Goal: Book appointment/travel/reservation

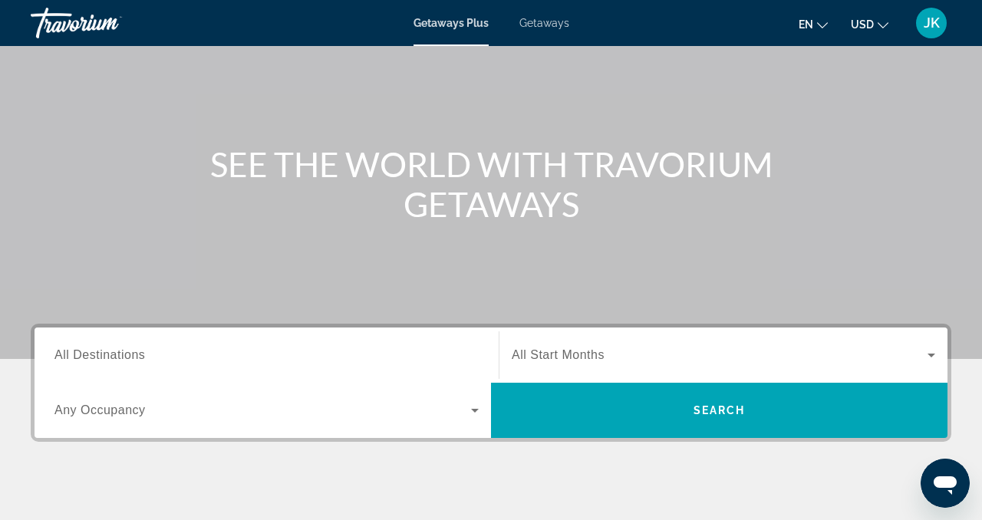
scroll to position [112, 0]
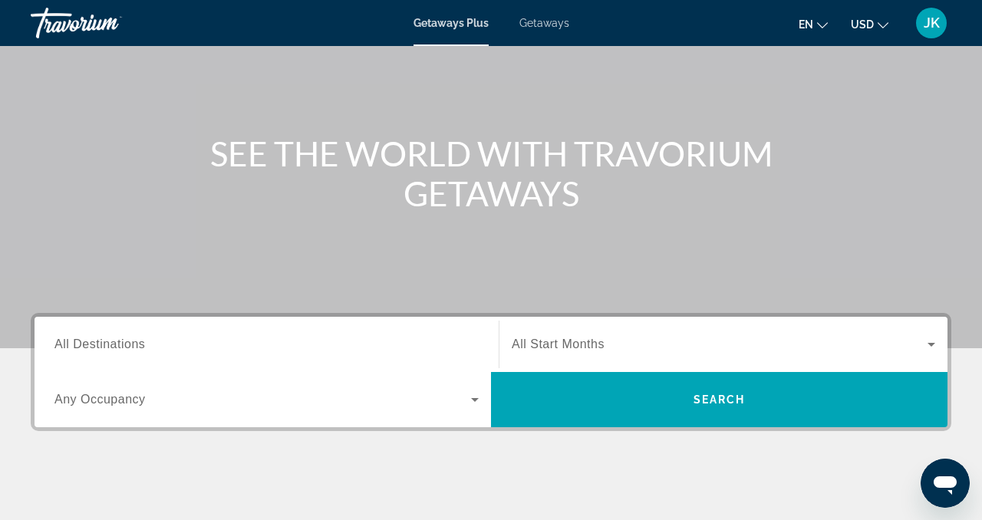
click at [304, 329] on div "Search widget" at bounding box center [266, 345] width 424 height 44
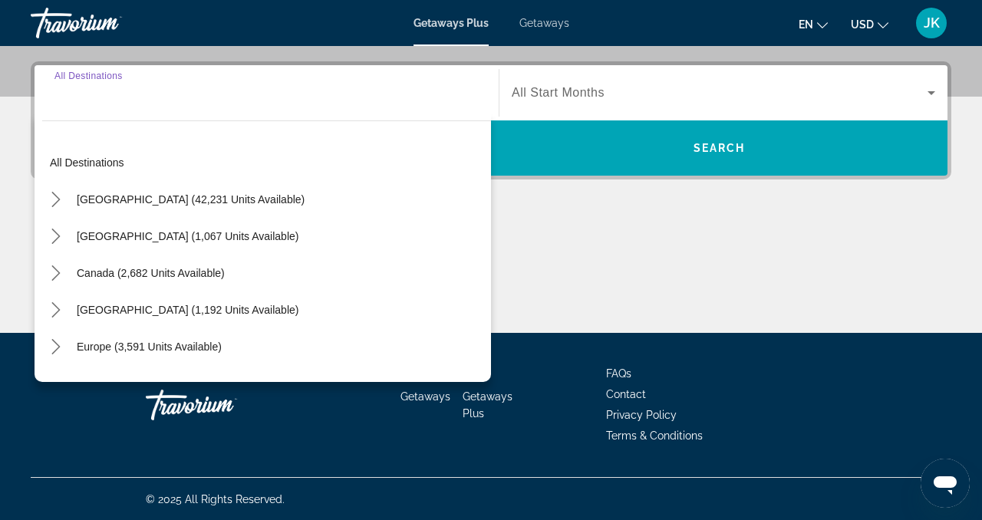
scroll to position [365, 0]
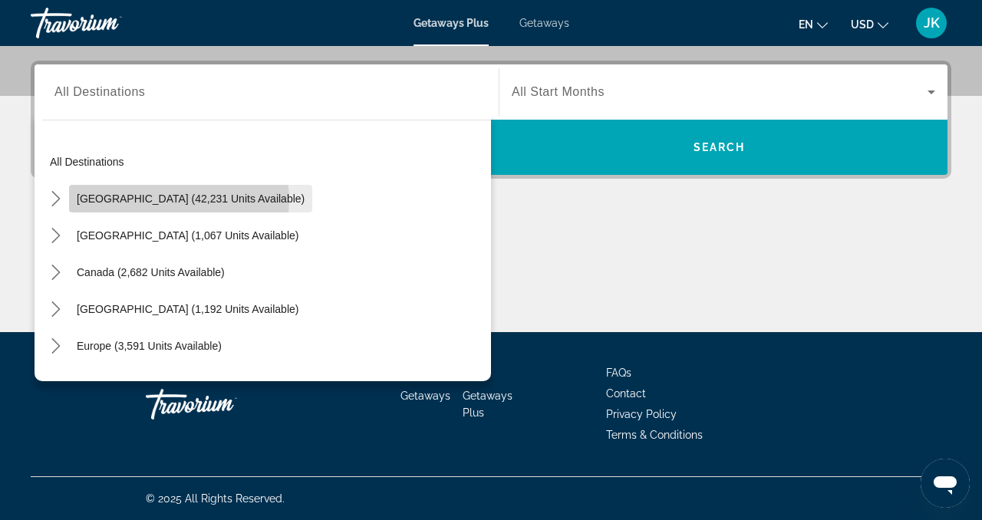
click at [179, 200] on span "[GEOGRAPHIC_DATA] (42,231 units available)" at bounding box center [191, 199] width 228 height 12
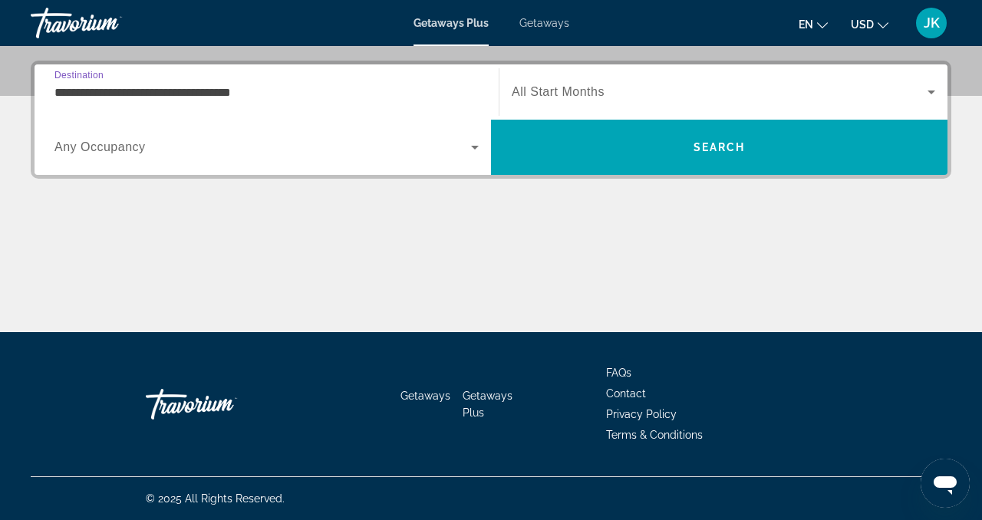
click at [181, 150] on span "Search widget" at bounding box center [262, 147] width 417 height 18
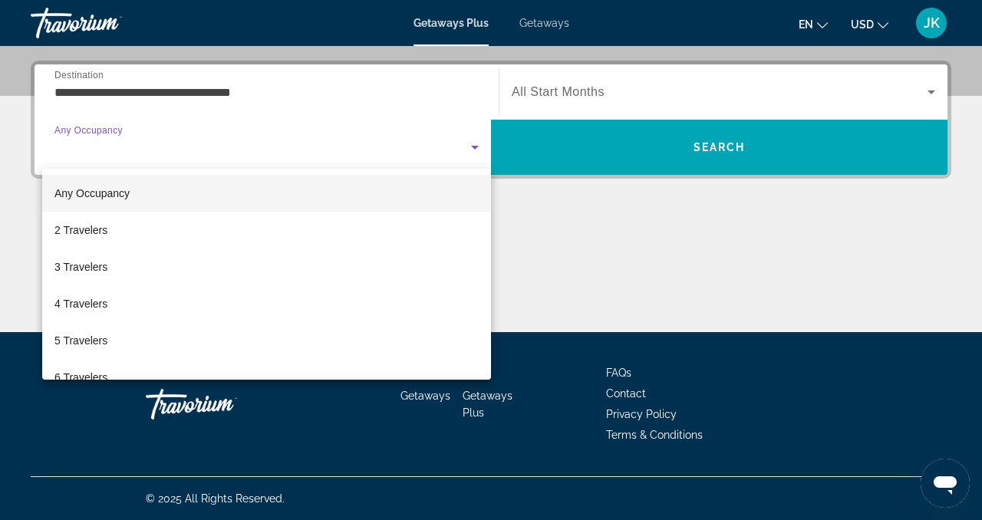
click at [233, 82] on div at bounding box center [491, 260] width 982 height 520
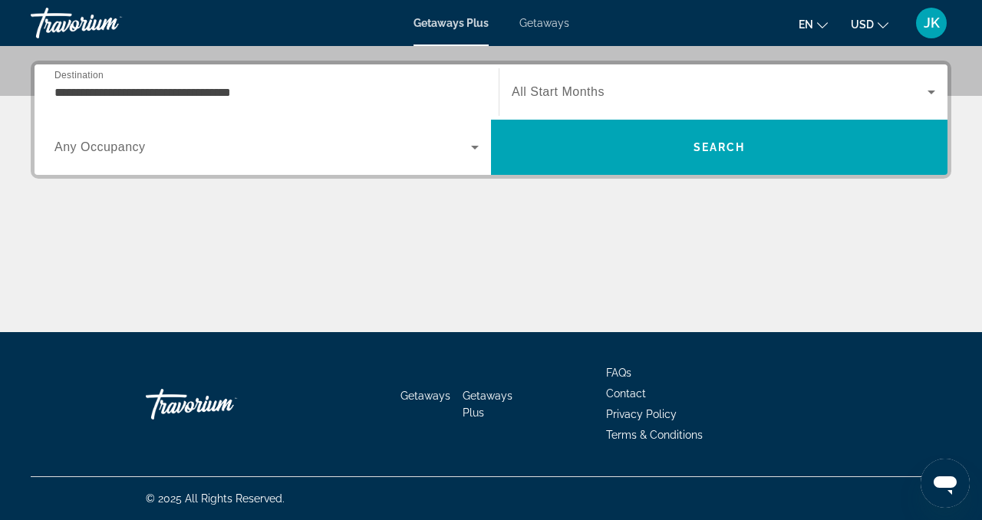
click at [233, 87] on input "**********" at bounding box center [266, 93] width 424 height 18
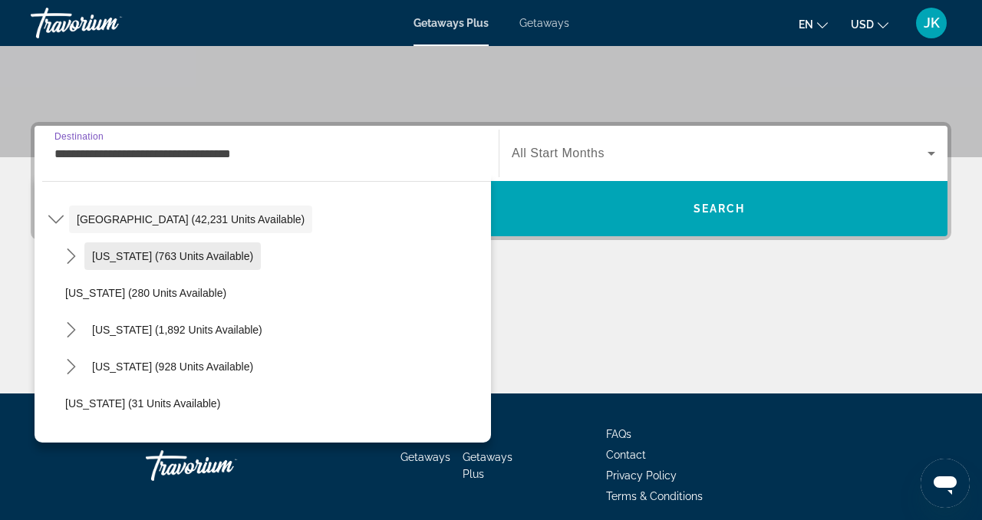
scroll to position [50, 0]
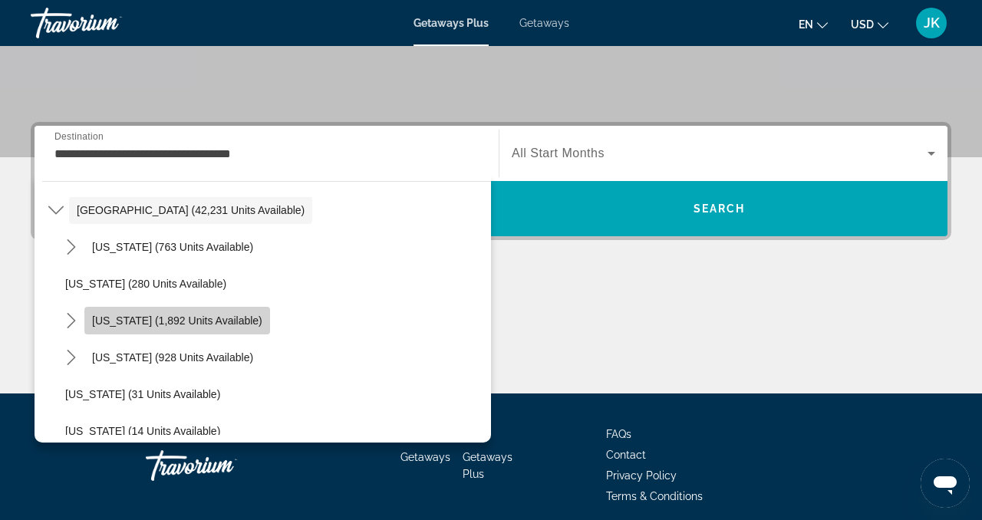
click at [199, 318] on span "[US_STATE] (1,892 units available)" at bounding box center [177, 321] width 170 height 12
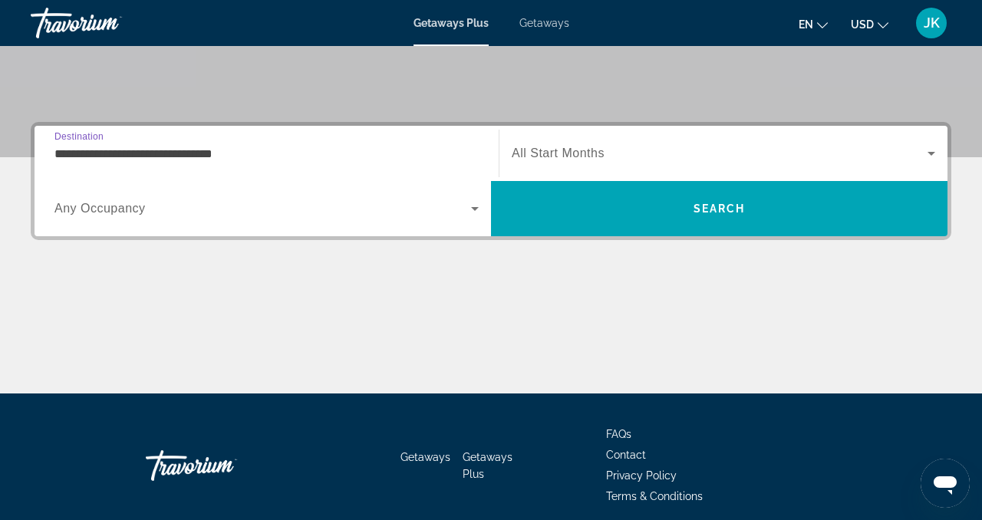
scroll to position [365, 0]
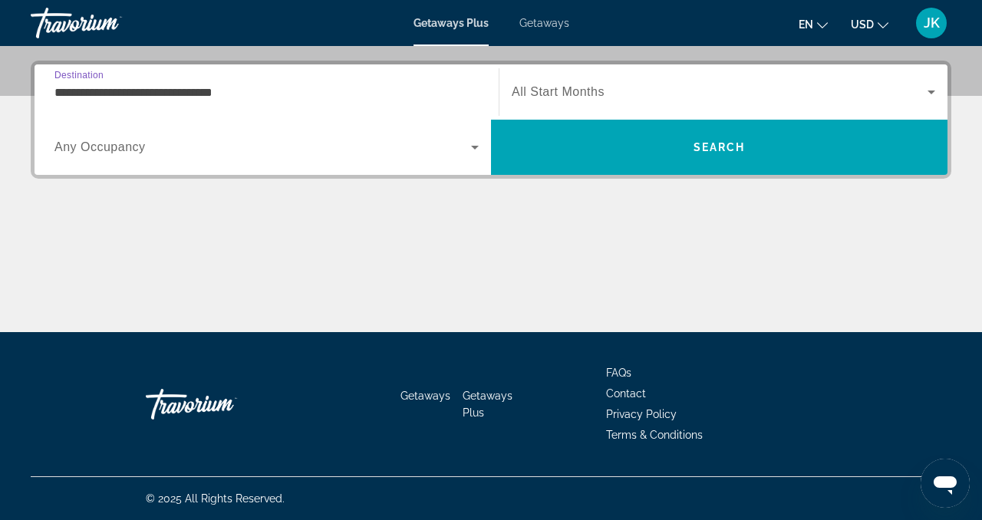
click at [224, 90] on input "**********" at bounding box center [266, 93] width 424 height 18
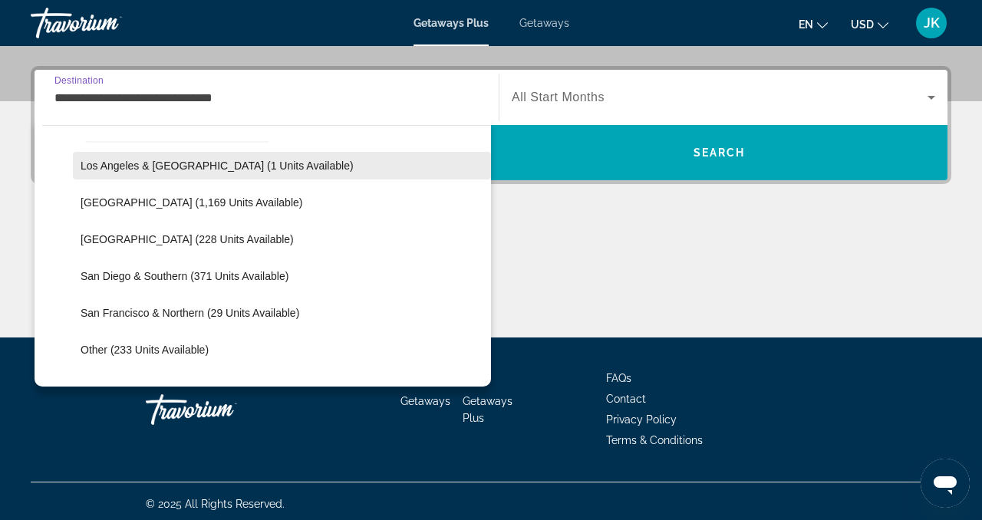
scroll to position [188, 0]
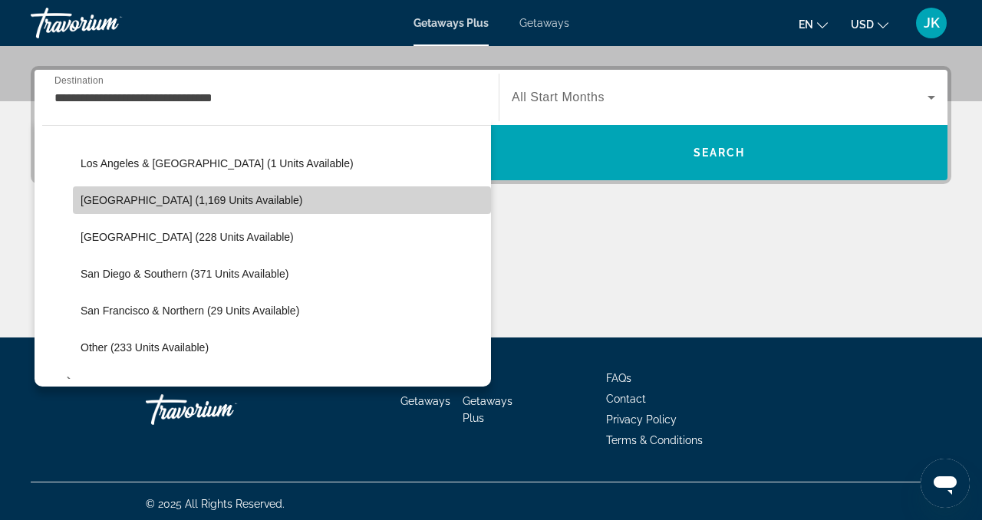
click at [182, 202] on span "[GEOGRAPHIC_DATA] (1,169 units available)" at bounding box center [192, 200] width 222 height 12
type input "**********"
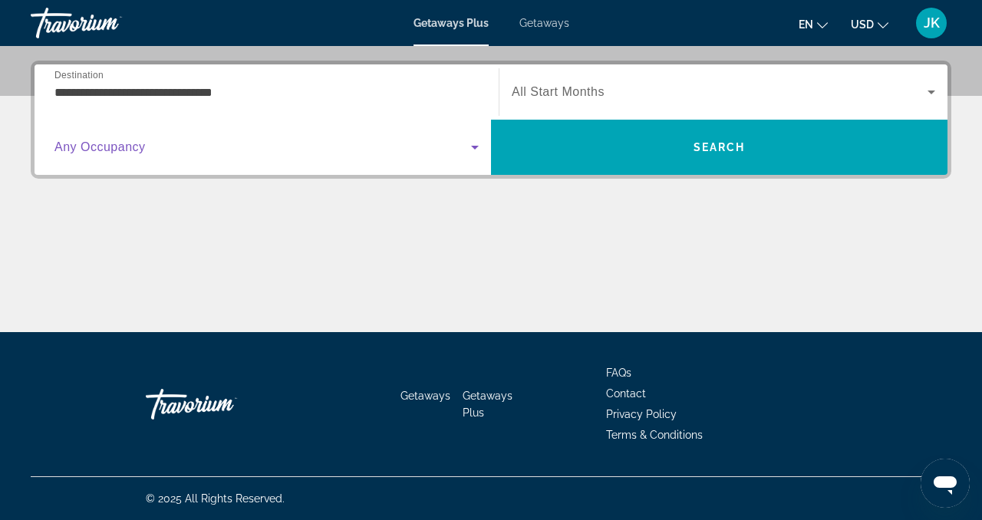
click at [179, 150] on span "Search widget" at bounding box center [262, 147] width 417 height 18
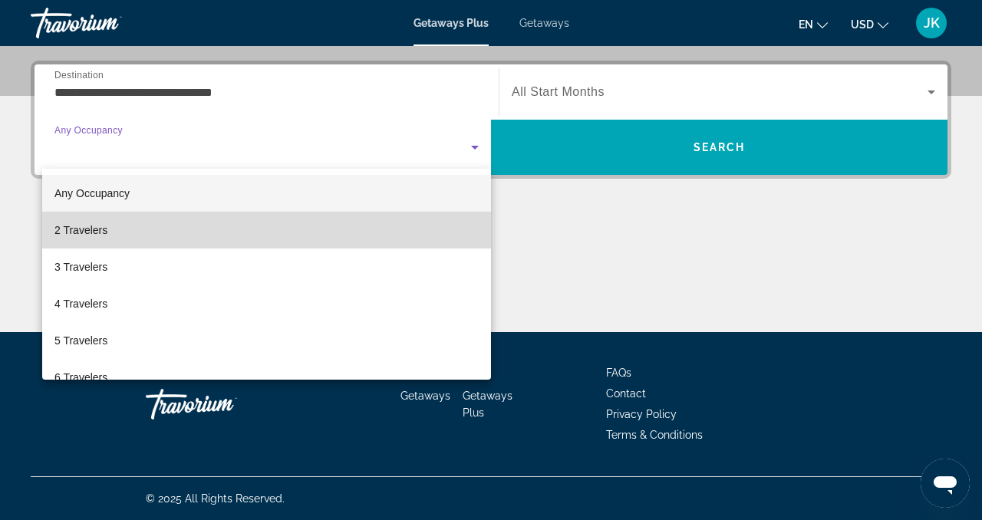
click at [129, 233] on mat-option "2 Travelers" at bounding box center [266, 230] width 449 height 37
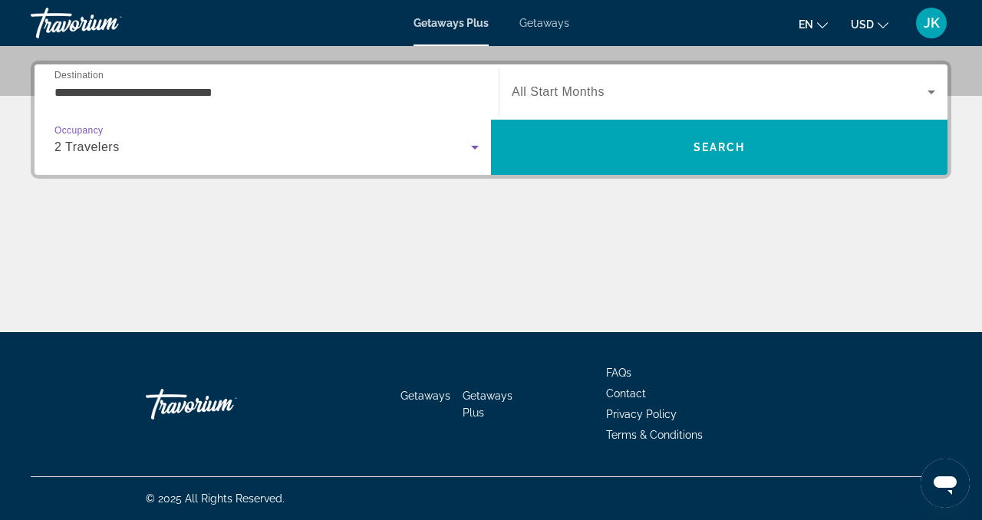
click at [615, 82] on div "Search widget" at bounding box center [724, 92] width 424 height 43
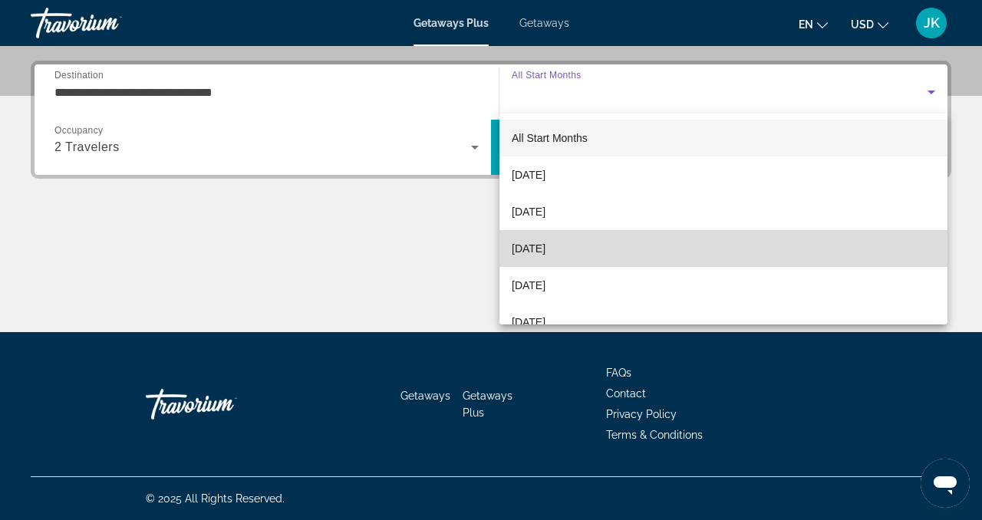
click at [546, 249] on span "[DATE]" at bounding box center [529, 248] width 34 height 18
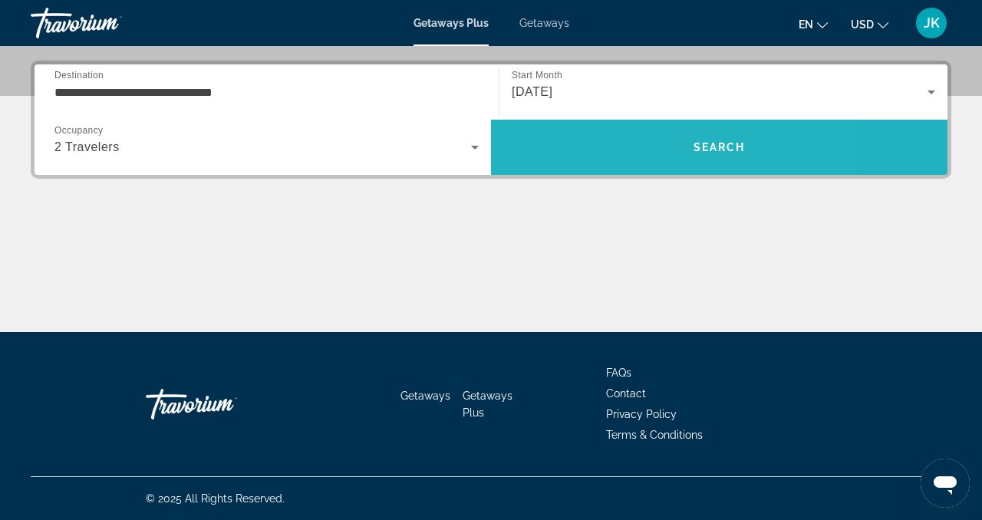
click at [612, 150] on span "Search" at bounding box center [719, 147] width 457 height 37
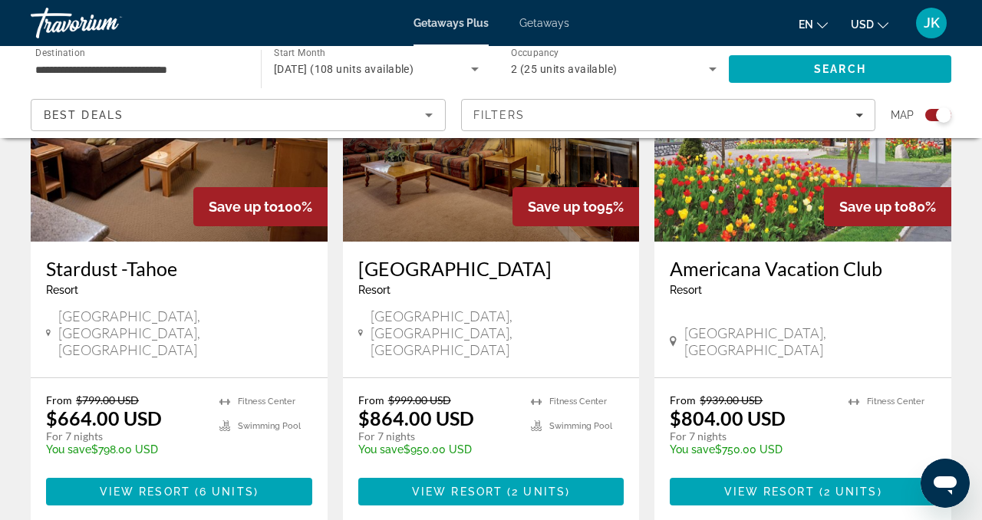
scroll to position [1856, 0]
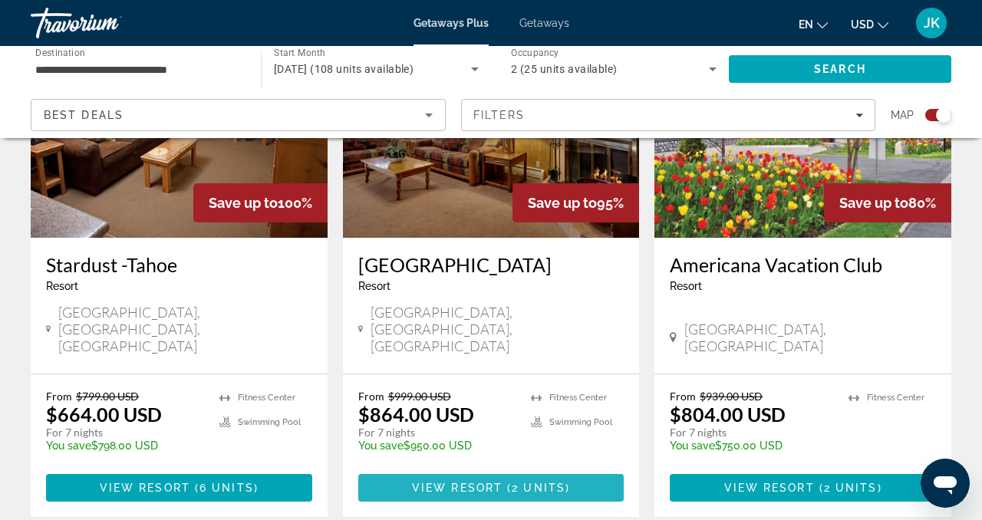
click at [443, 470] on span "Main content" at bounding box center [491, 488] width 266 height 37
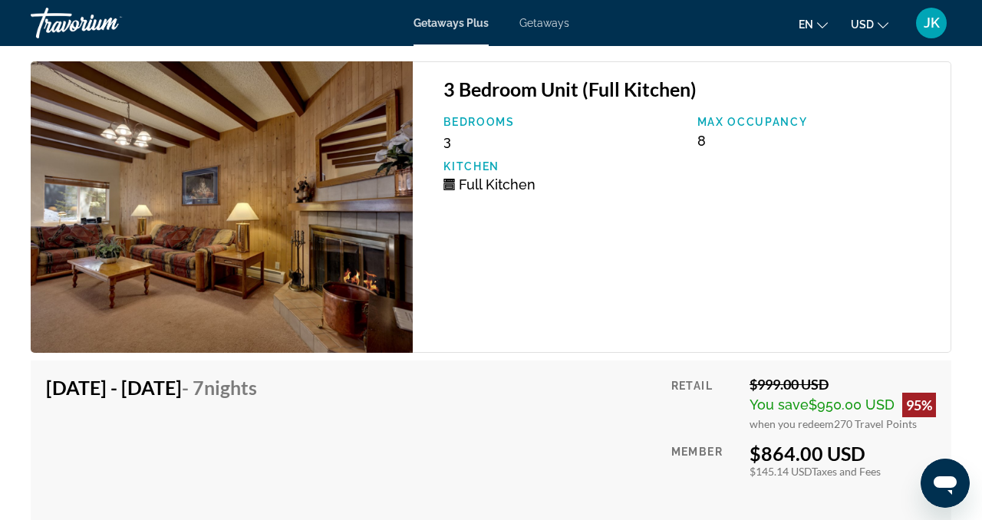
scroll to position [3118, 0]
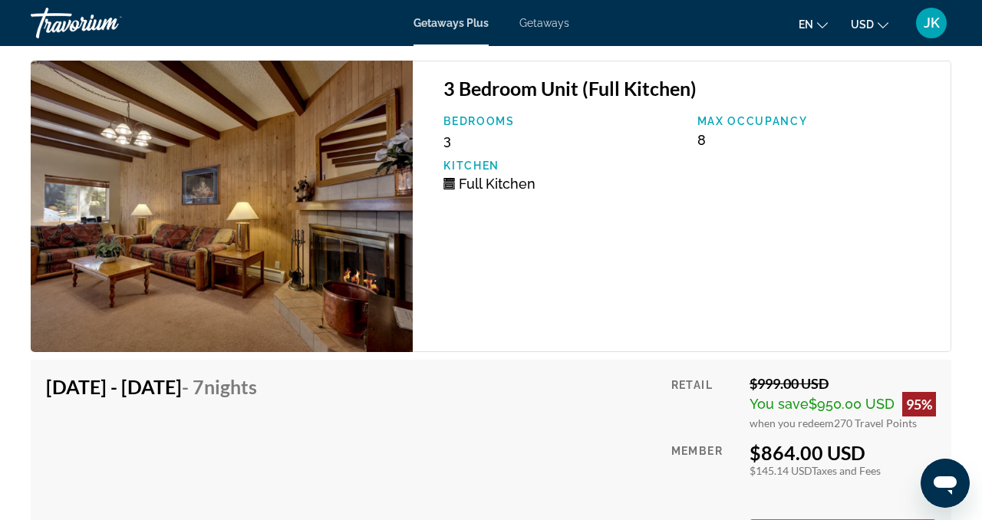
click at [295, 249] on img "Main content" at bounding box center [222, 207] width 382 height 292
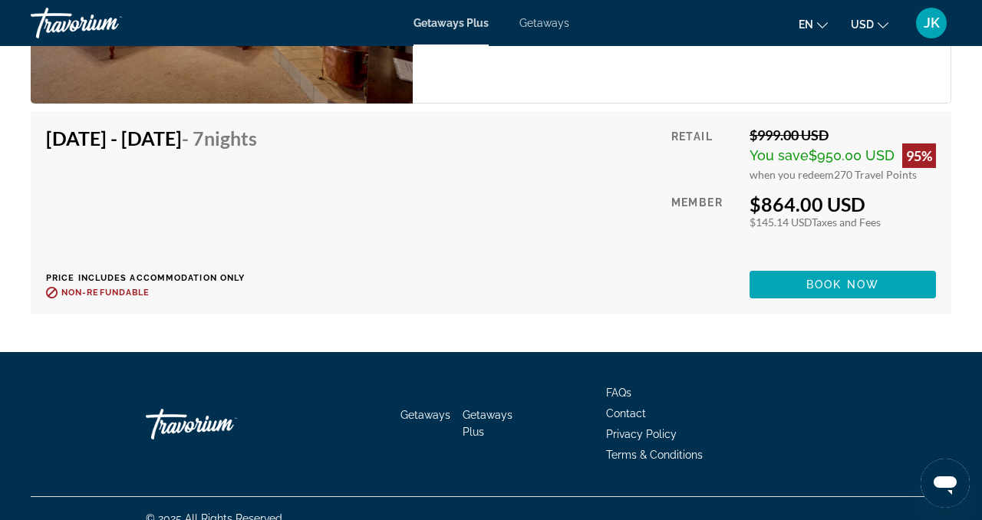
scroll to position [3386, 0]
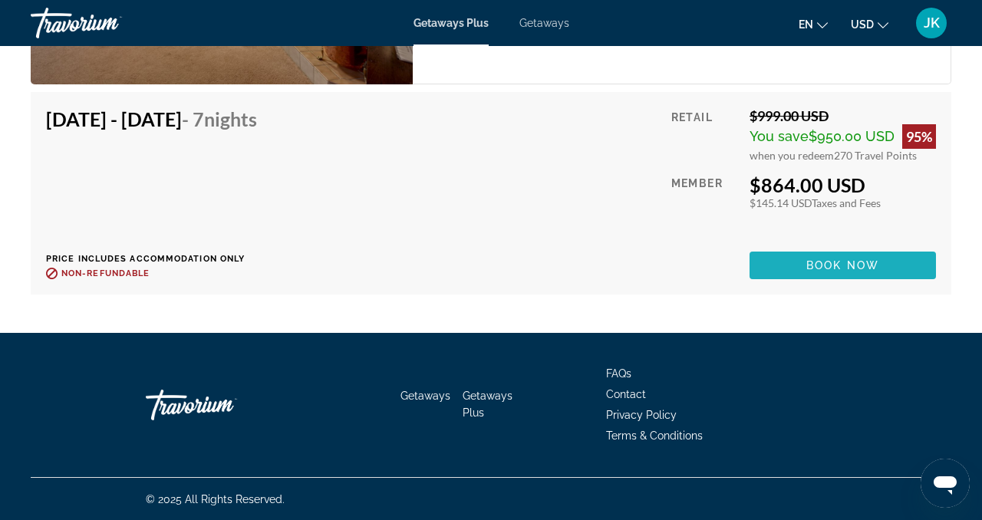
drag, startPoint x: 800, startPoint y: 268, endPoint x: 541, endPoint y: 89, distance: 315.0
click at [770, 239] on div "Retail $999.00 USD You save $950.00 USD 95% when you redeem 270 Travel Points M…" at bounding box center [803, 193] width 265 height 172
click at [862, 257] on span "Main content" at bounding box center [843, 265] width 186 height 37
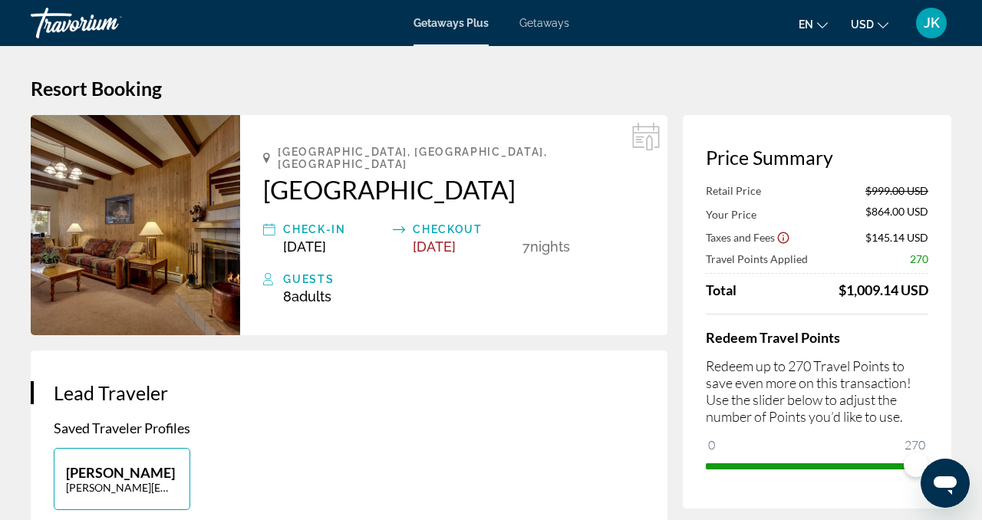
drag, startPoint x: 590, startPoint y: 172, endPoint x: 334, endPoint y: 170, distance: 256.3
click at [334, 174] on h2 "[GEOGRAPHIC_DATA]" at bounding box center [453, 189] width 381 height 31
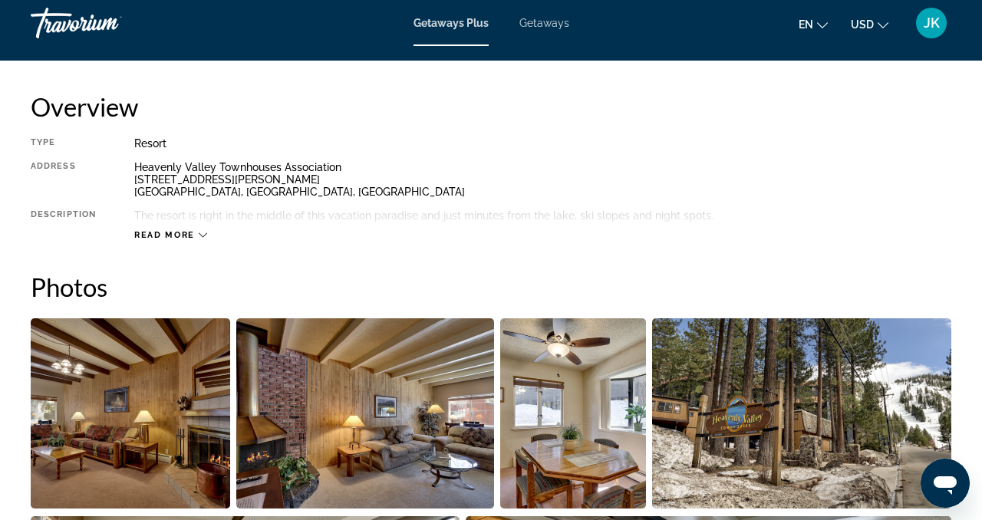
scroll to position [752, 0]
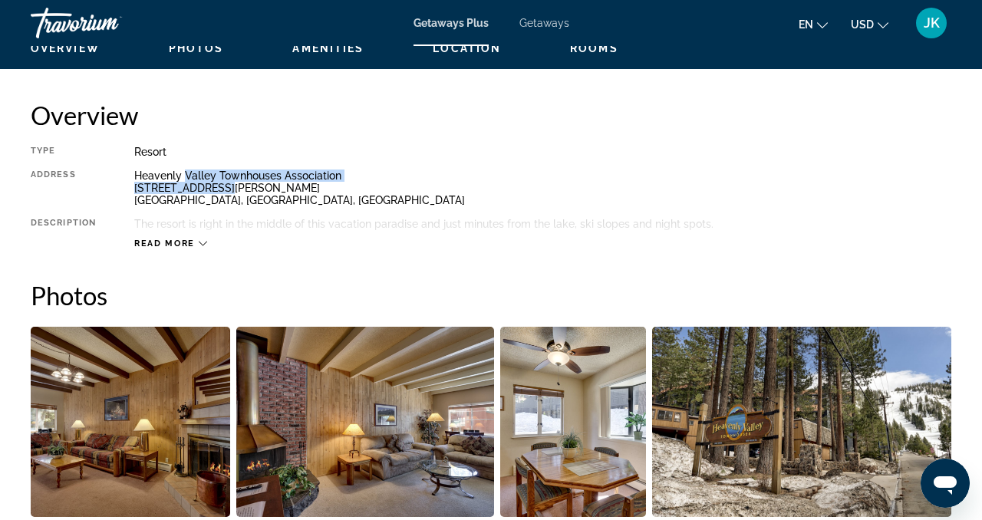
drag, startPoint x: 354, startPoint y: 184, endPoint x: 184, endPoint y: 176, distance: 169.8
click at [184, 176] on div "Heavenly Valley Townhouses Association [STREET_ADDRESS][PERSON_NAME]" at bounding box center [542, 188] width 817 height 37
drag, startPoint x: 133, startPoint y: 170, endPoint x: 352, endPoint y: 176, distance: 219.5
click at [352, 176] on div "Type Resort All-Inclusive No All-Inclusive Address [GEOGRAPHIC_DATA] Associatio…" at bounding box center [491, 198] width 921 height 104
copy div "Heavenly Valley Townhouses Association"
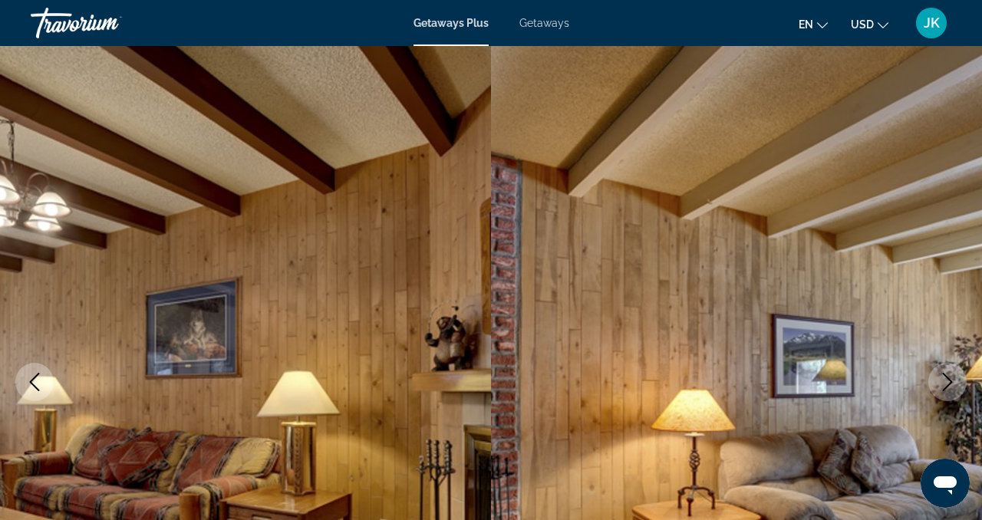
scroll to position [0, 0]
